Goal: Transaction & Acquisition: Purchase product/service

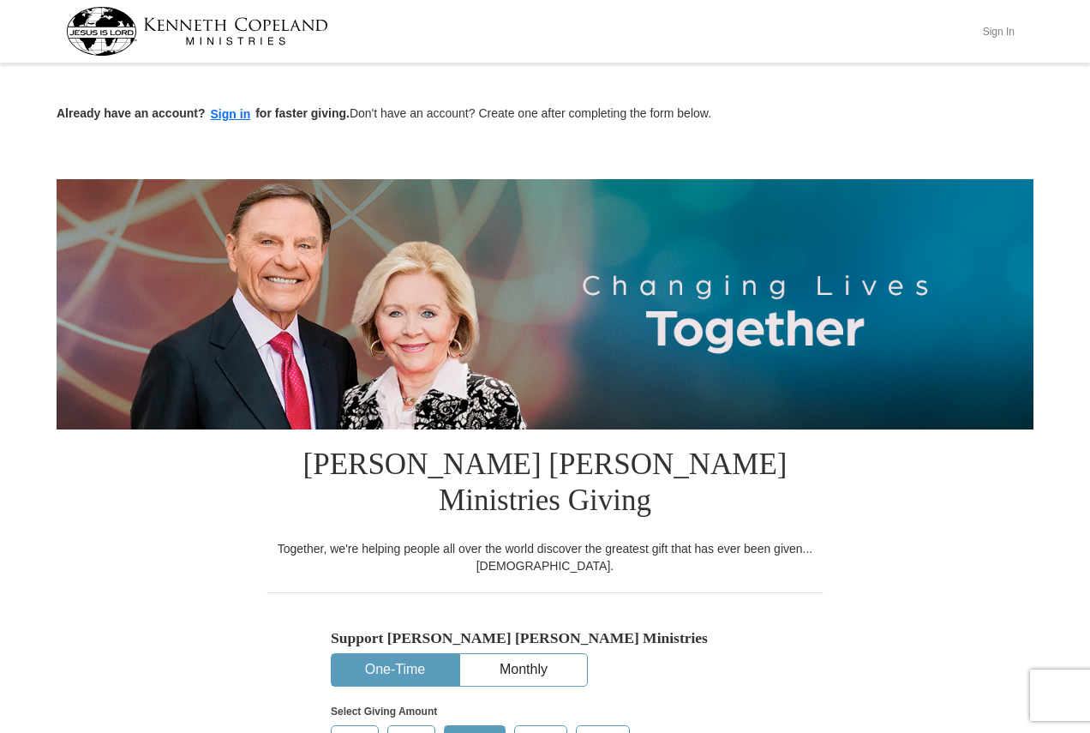
click at [1006, 23] on button "Sign In" at bounding box center [998, 31] width 51 height 27
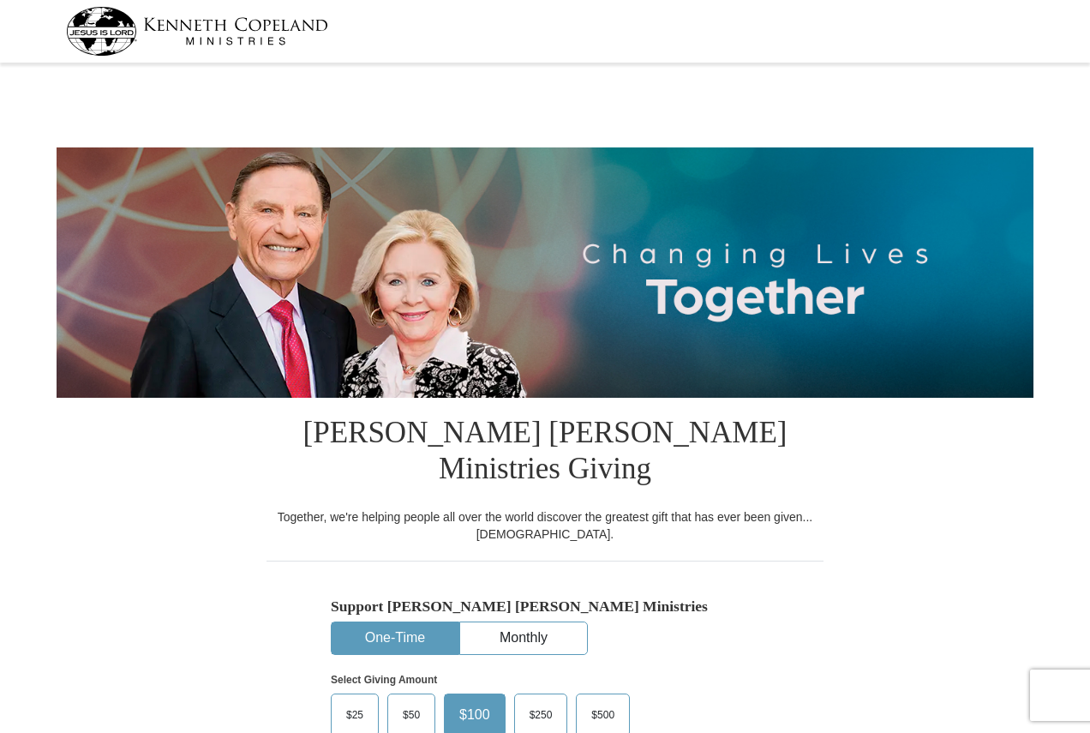
select select "PA"
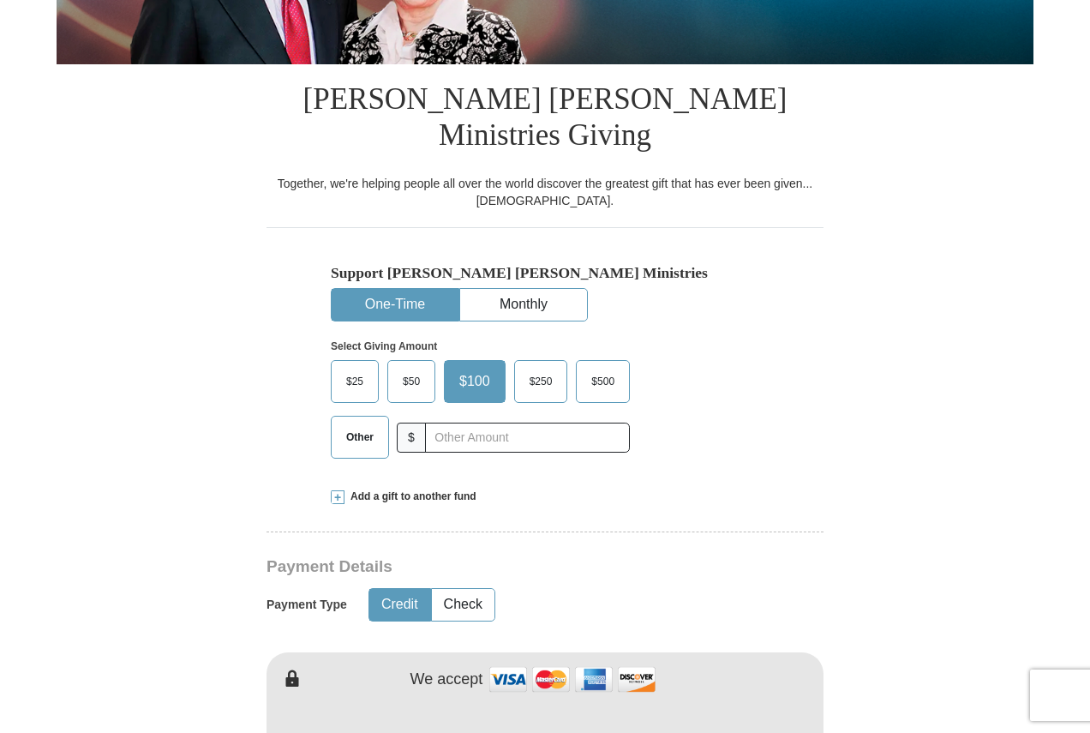
scroll to position [343, 0]
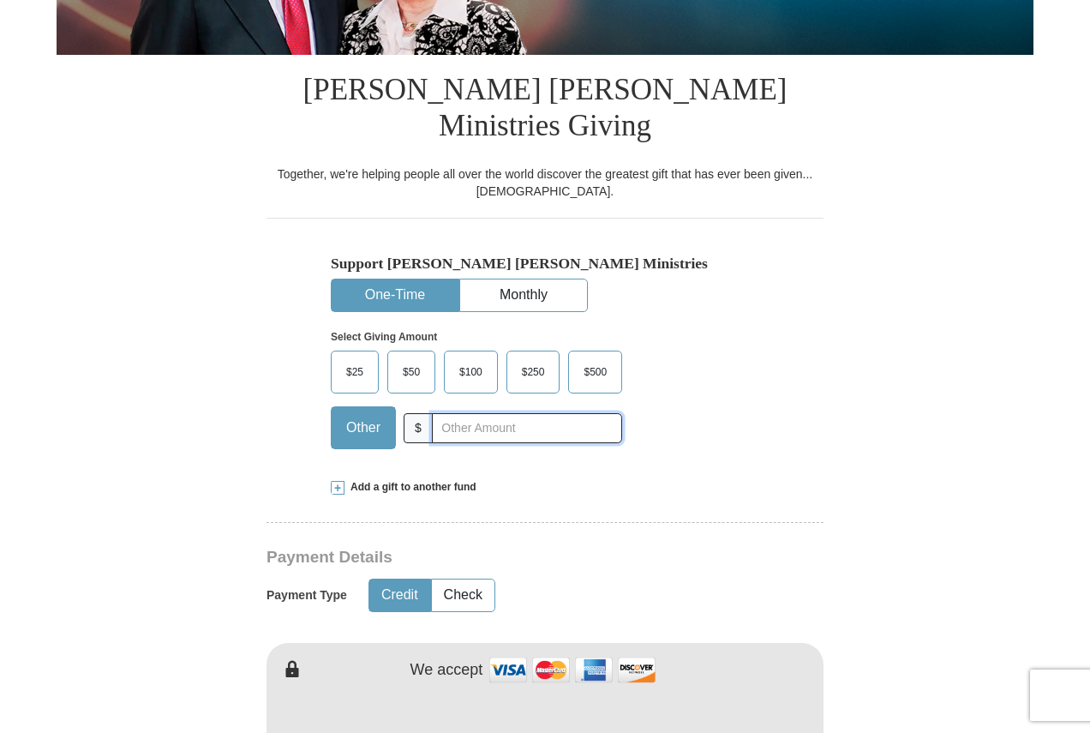
click at [491, 413] on input "text" at bounding box center [527, 428] width 190 height 30
type input "20"
click at [464, 579] on button "Check" at bounding box center [463, 595] width 63 height 32
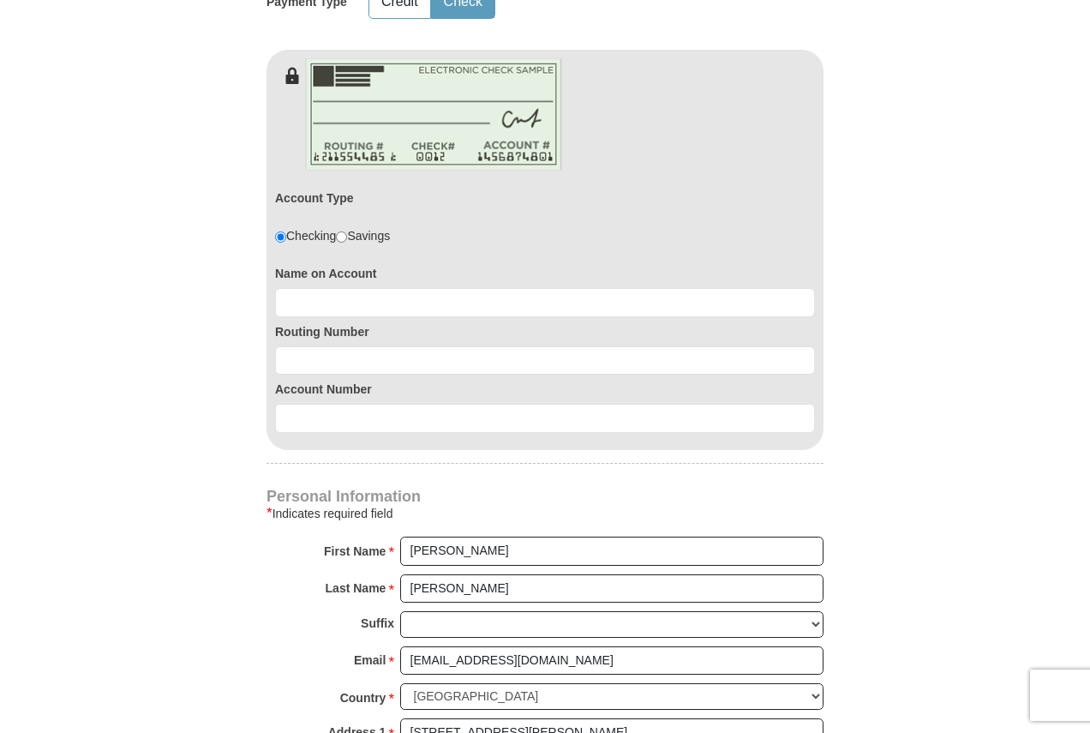
scroll to position [943, 0]
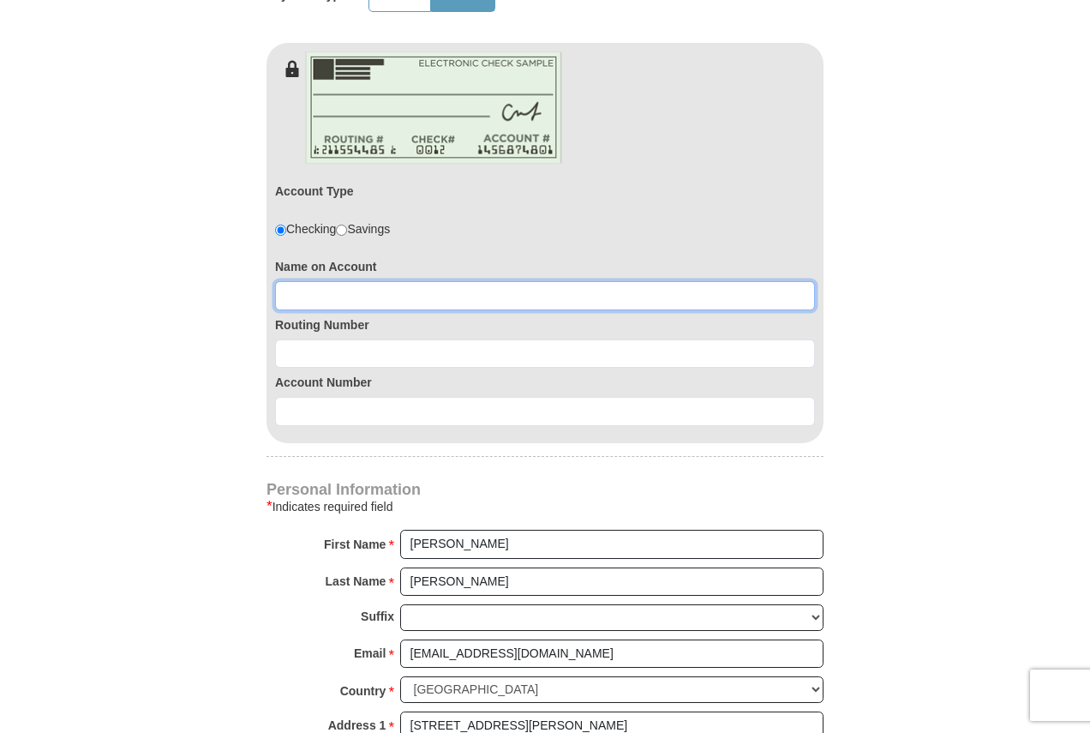
click at [380, 281] on input at bounding box center [545, 295] width 540 height 29
type input "[PERSON_NAME]"
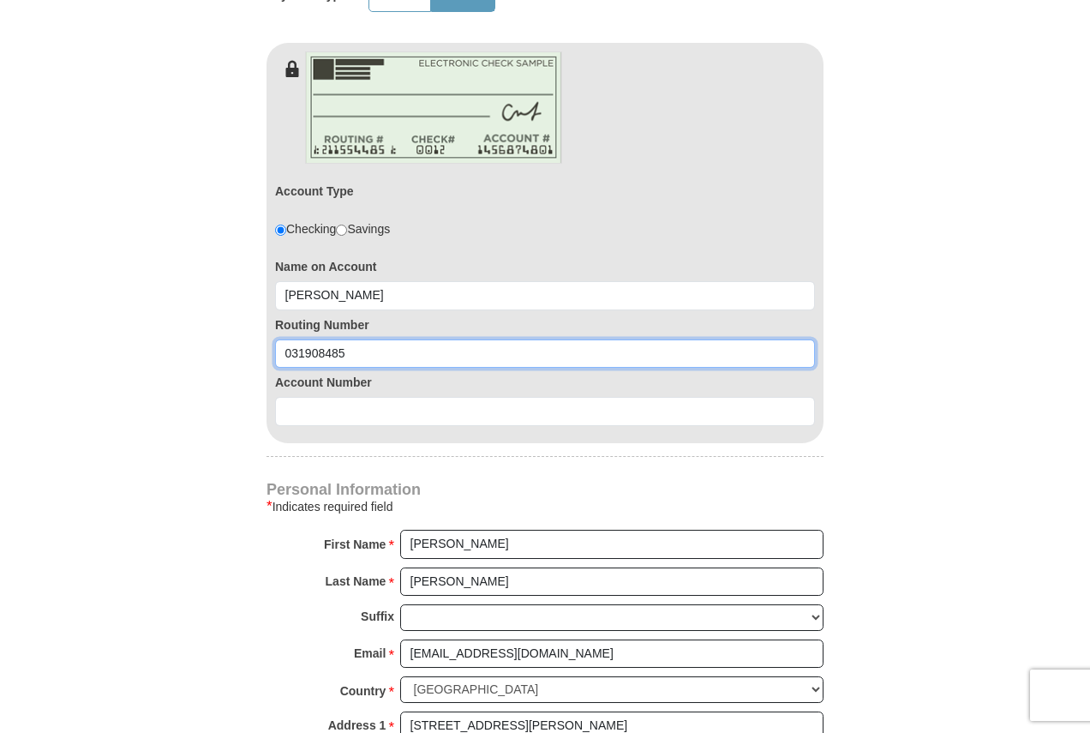
type input "031908485"
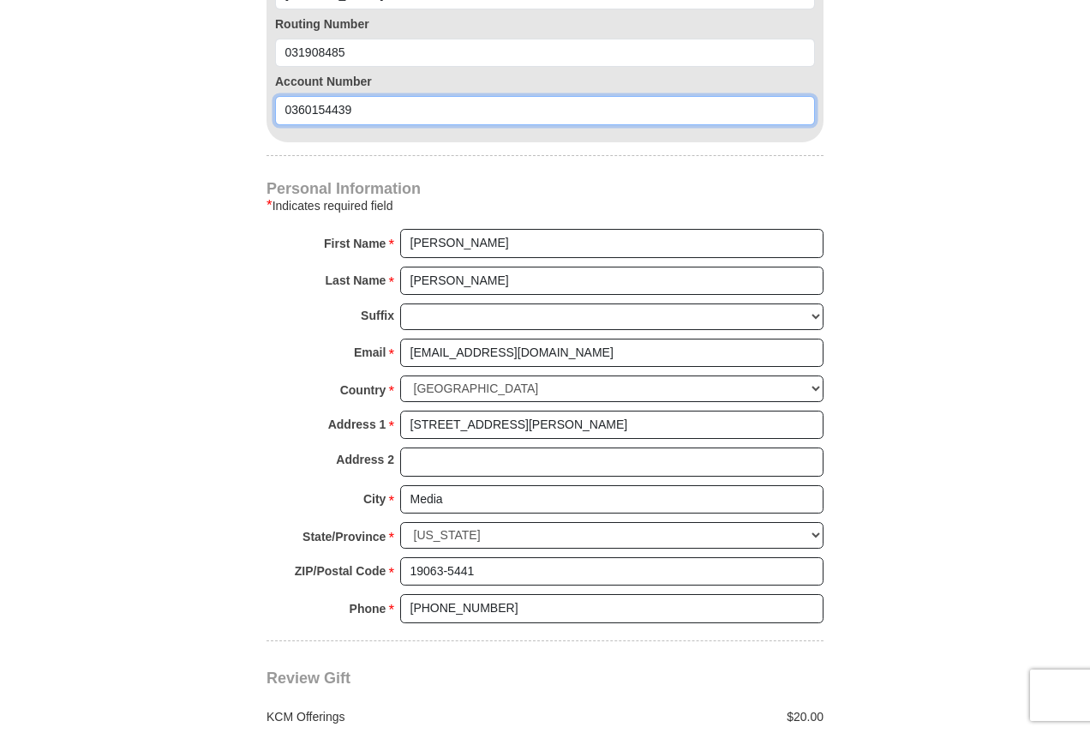
scroll to position [1372, 0]
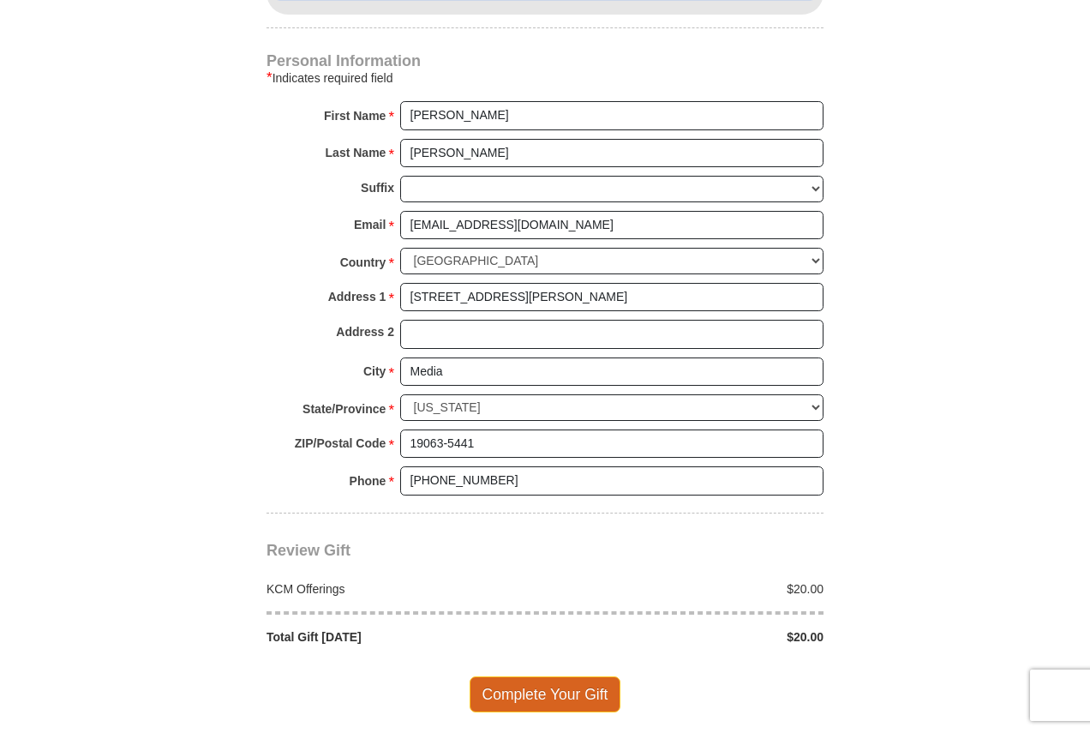
type input "0360154439"
click at [548, 676] on span "Complete Your Gift" at bounding box center [546, 694] width 152 height 36
